Goal: Task Accomplishment & Management: Manage account settings

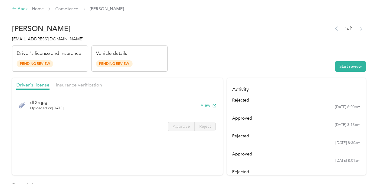
click at [21, 11] on div "Back" at bounding box center [20, 8] width 16 height 7
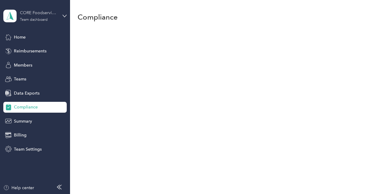
click at [21, 11] on div "CORE Foodservice (Main)" at bounding box center [39, 13] width 38 height 6
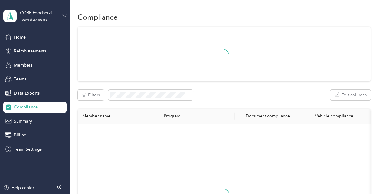
click at [56, 80] on div "You’re signed in as [EMAIL_ADDRESS][DOMAIN_NAME] Team dashboard Personal dashbo…" at bounding box center [66, 55] width 127 height 62
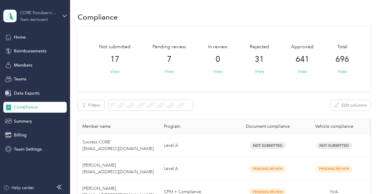
click at [55, 17] on div "CORE Foodservice (Main) Team dashboard" at bounding box center [39, 16] width 38 height 12
click at [45, 73] on div "Log out" at bounding box center [67, 76] width 119 height 11
